Goal: Navigation & Orientation: Understand site structure

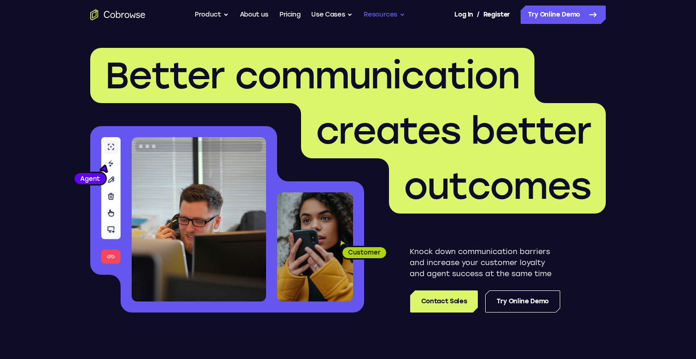
click at [378, 17] on button "Resources" at bounding box center [384, 15] width 41 height 18
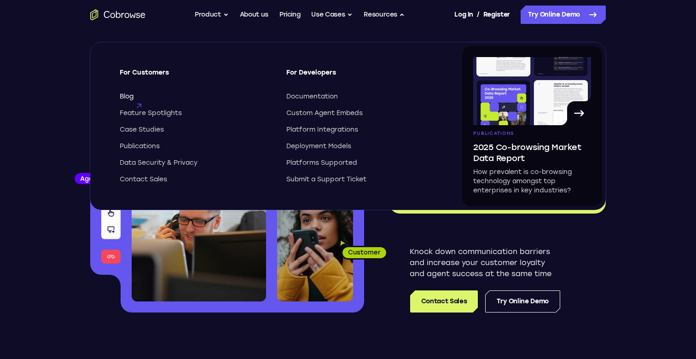
click at [128, 100] on span "Blog" at bounding box center [127, 96] width 14 height 9
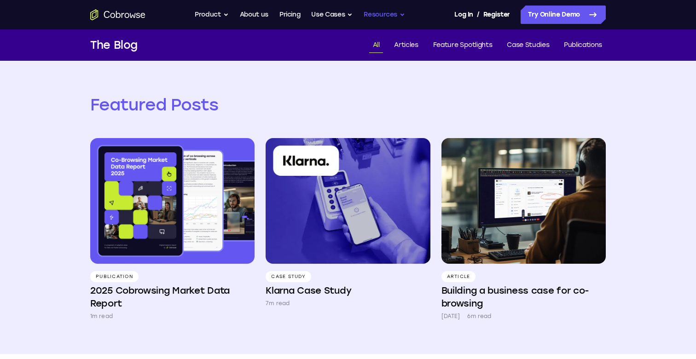
click at [385, 14] on button "Resources" at bounding box center [384, 15] width 41 height 18
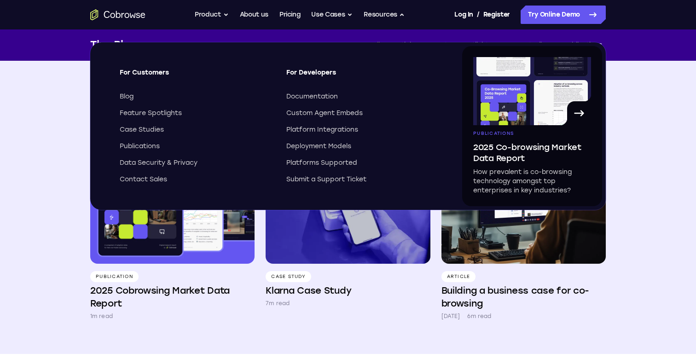
click at [71, 217] on div "Featured Posts Publication 2025 Cobrowsing Market Data Report 1m read Case Stud…" at bounding box center [347, 207] width 589 height 293
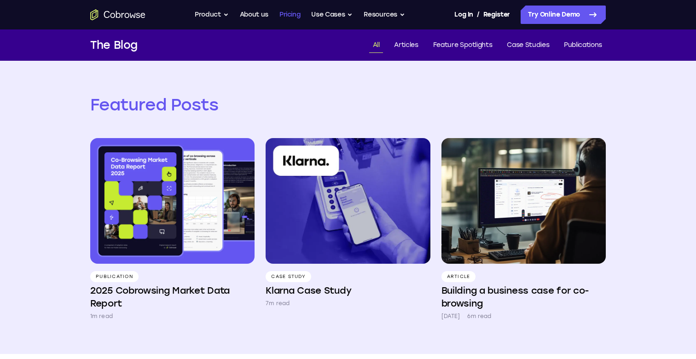
click at [288, 21] on link "Pricing" at bounding box center [289, 15] width 21 height 18
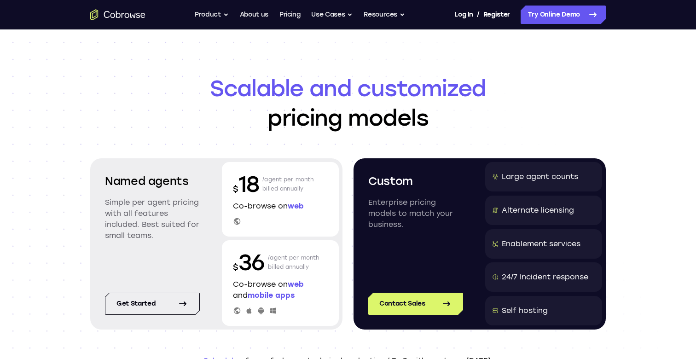
click at [129, 19] on icon "Go to the home page" at bounding box center [117, 14] width 55 height 11
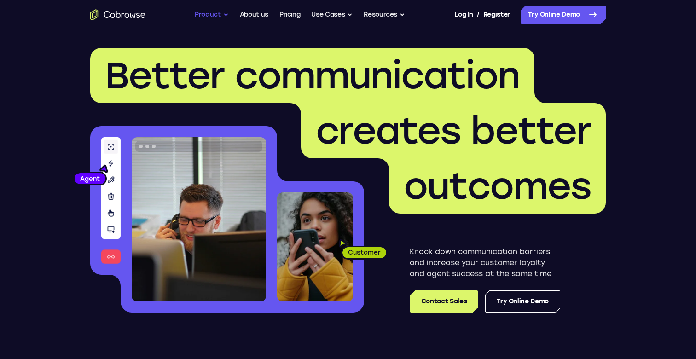
click at [222, 12] on button "Product" at bounding box center [212, 15] width 34 height 18
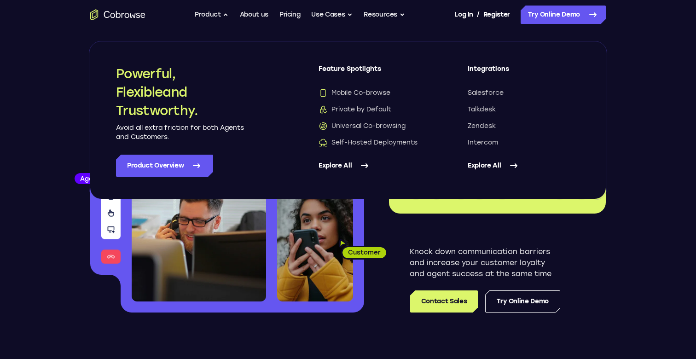
click at [347, 162] on link "Explore All" at bounding box center [375, 166] width 112 height 22
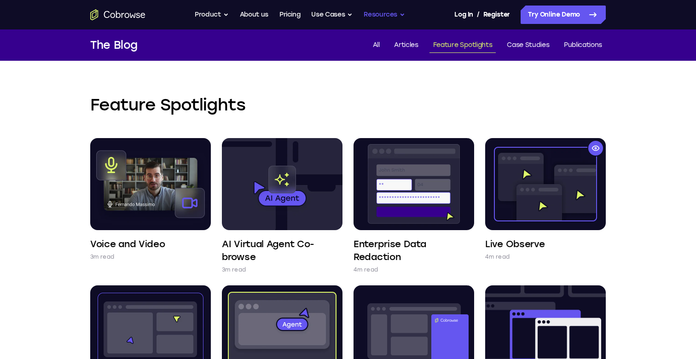
click at [402, 12] on button "Resources" at bounding box center [384, 15] width 41 height 18
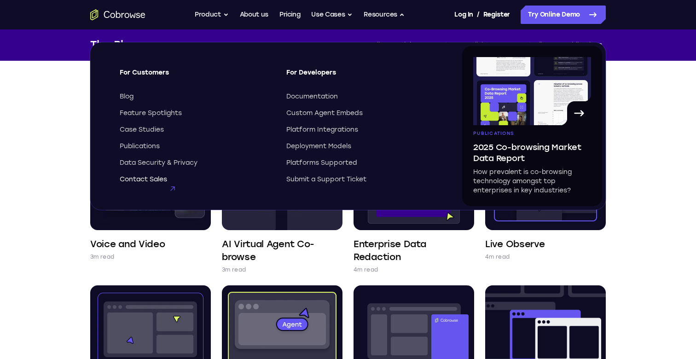
click at [149, 176] on span "Contact Sales" at bounding box center [143, 179] width 47 height 9
click at [145, 145] on span "Publications" at bounding box center [140, 146] width 40 height 9
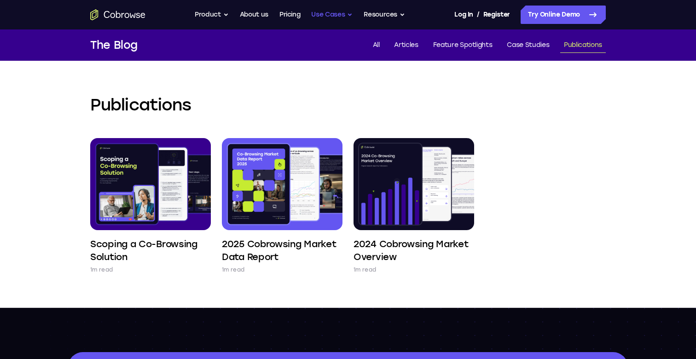
click at [348, 14] on button "Use Cases" at bounding box center [331, 15] width 41 height 18
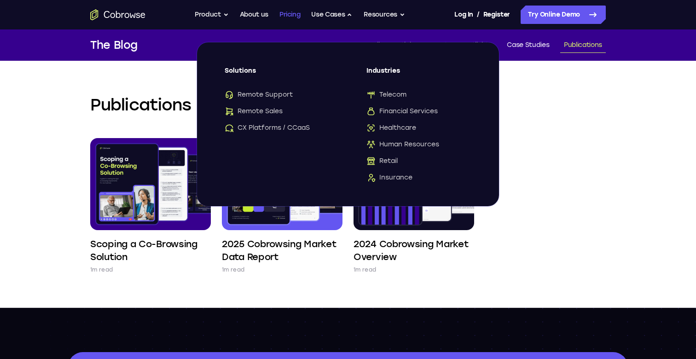
click at [300, 17] on link "Pricing" at bounding box center [289, 15] width 21 height 18
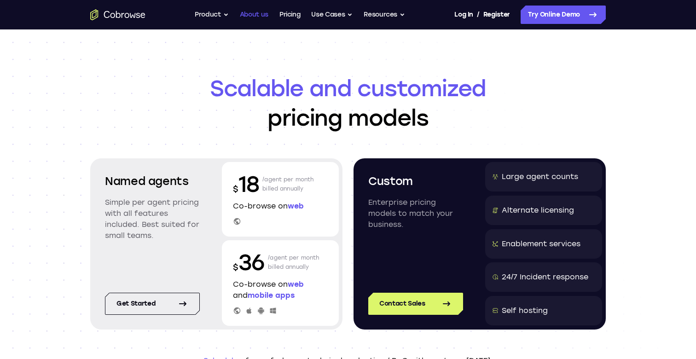
click at [262, 14] on link "About us" at bounding box center [254, 15] width 29 height 18
